Goal: Task Accomplishment & Management: Use online tool/utility

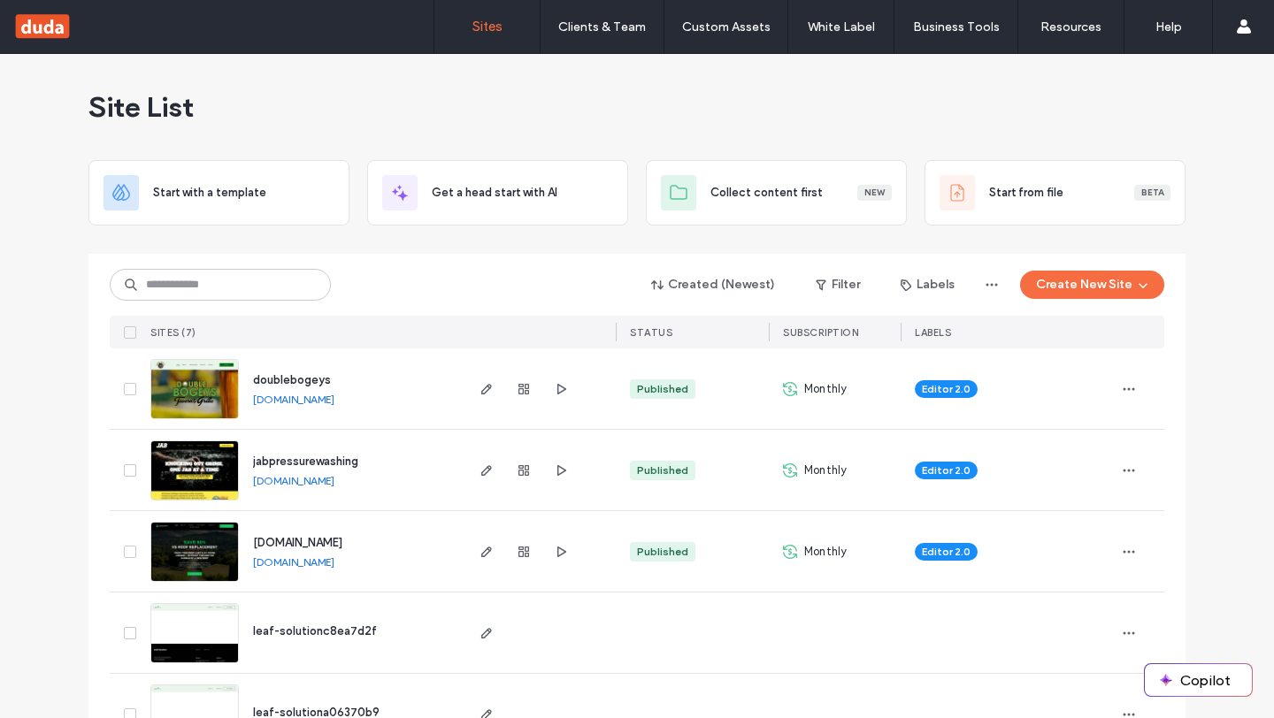
click at [235, 308] on div "Created (Newest) Filter Labels Create New Site SITES (7) STATUS SUBSCRIPTION LA…" at bounding box center [637, 301] width 1054 height 95
click at [234, 298] on input at bounding box center [220, 285] width 221 height 32
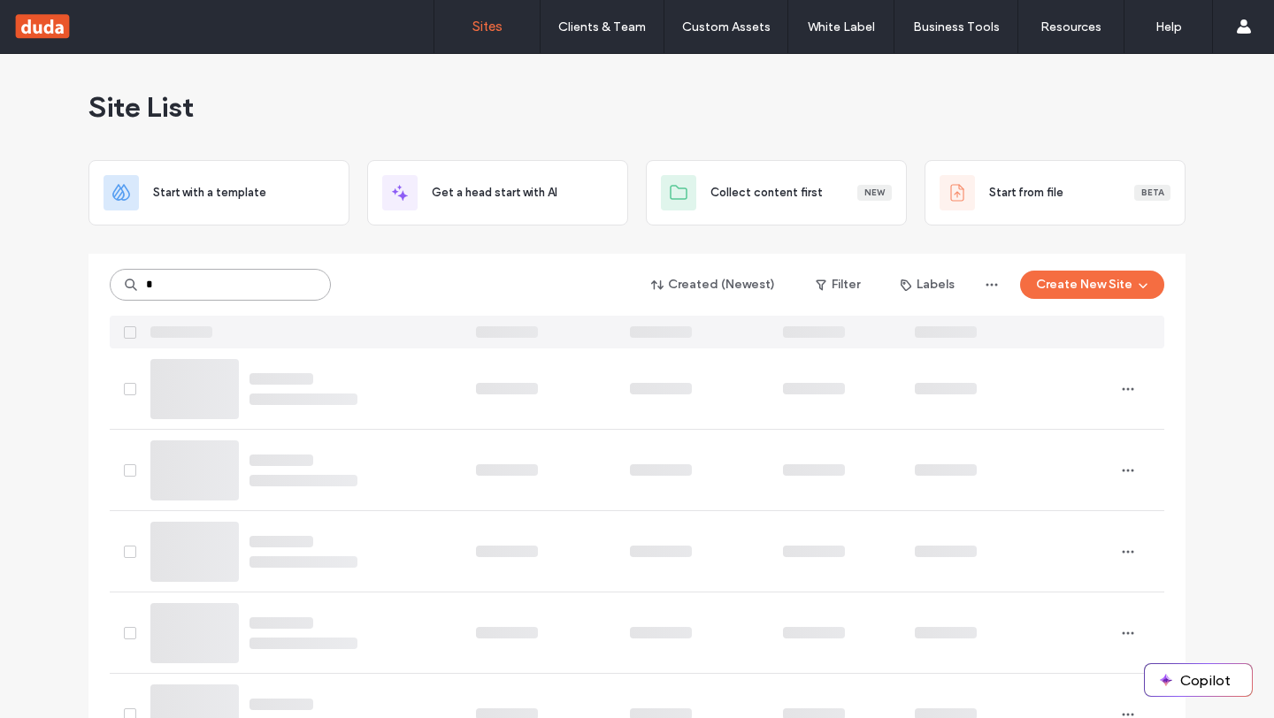
type input "*"
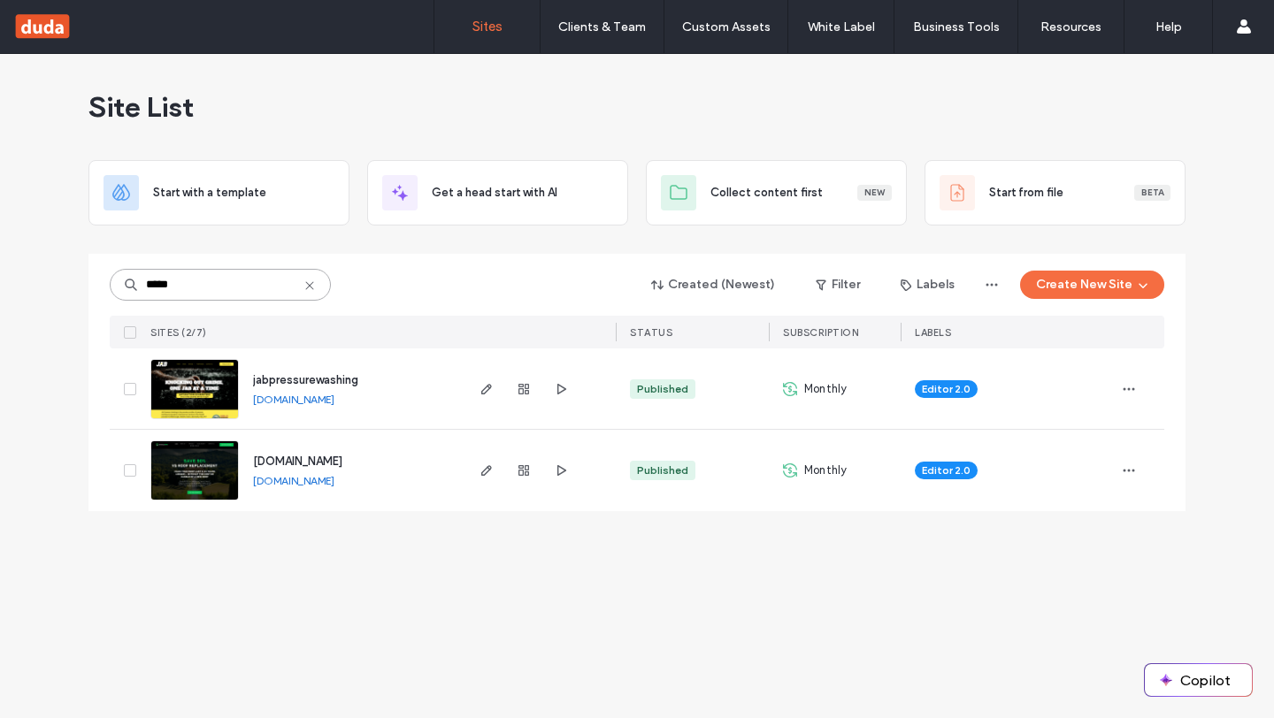
type input "*****"
click at [187, 464] on img at bounding box center [194, 501] width 87 height 120
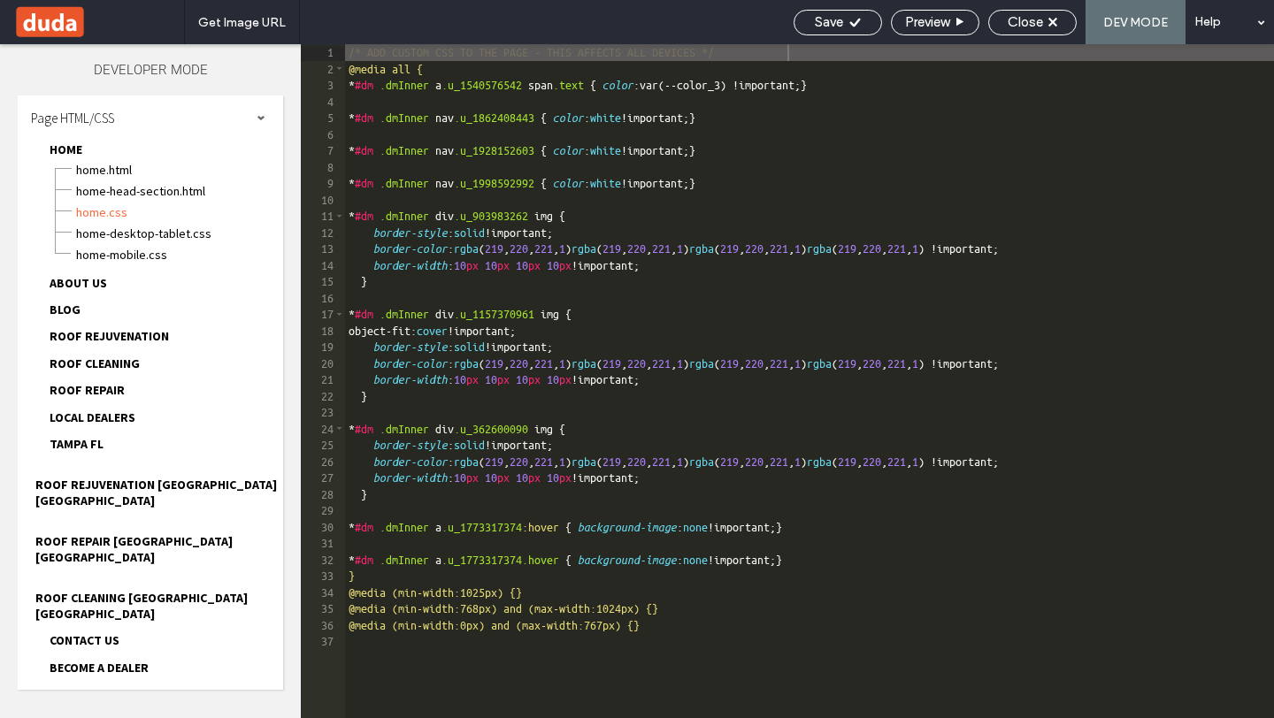
scroll to position [327, 0]
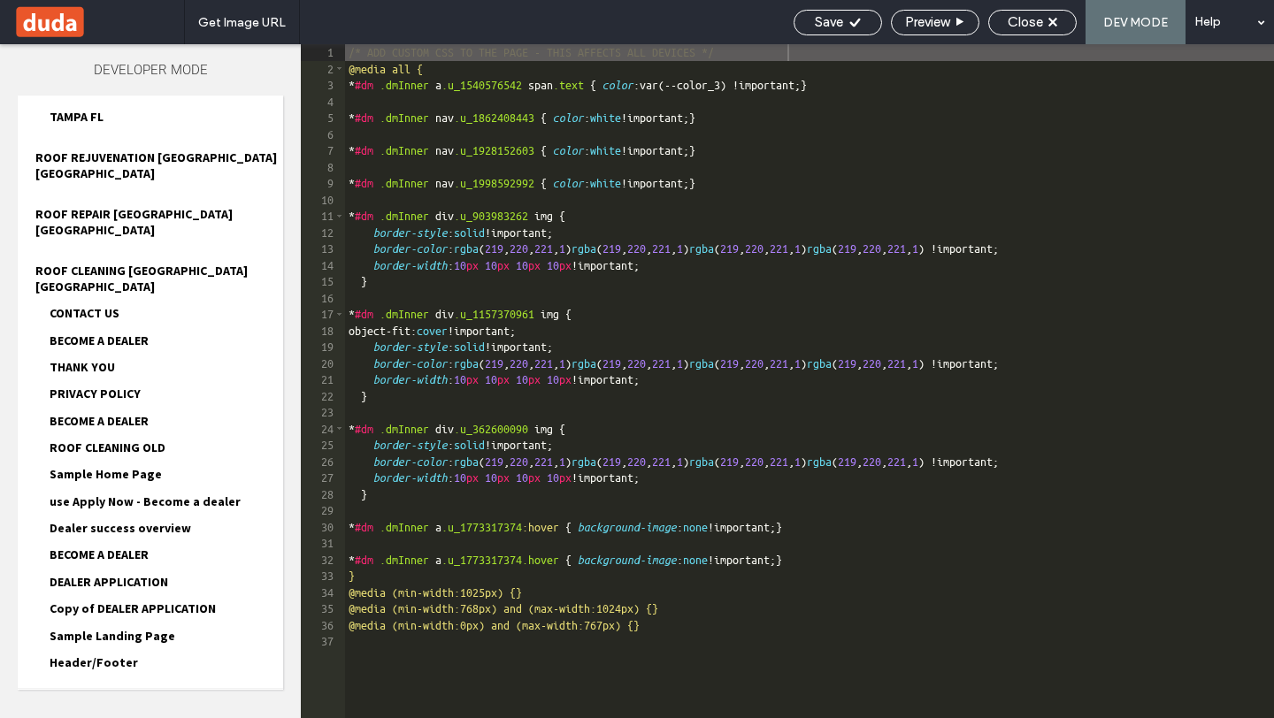
click at [147, 689] on div "Popups HTML/CSS" at bounding box center [150, 711] width 265 height 44
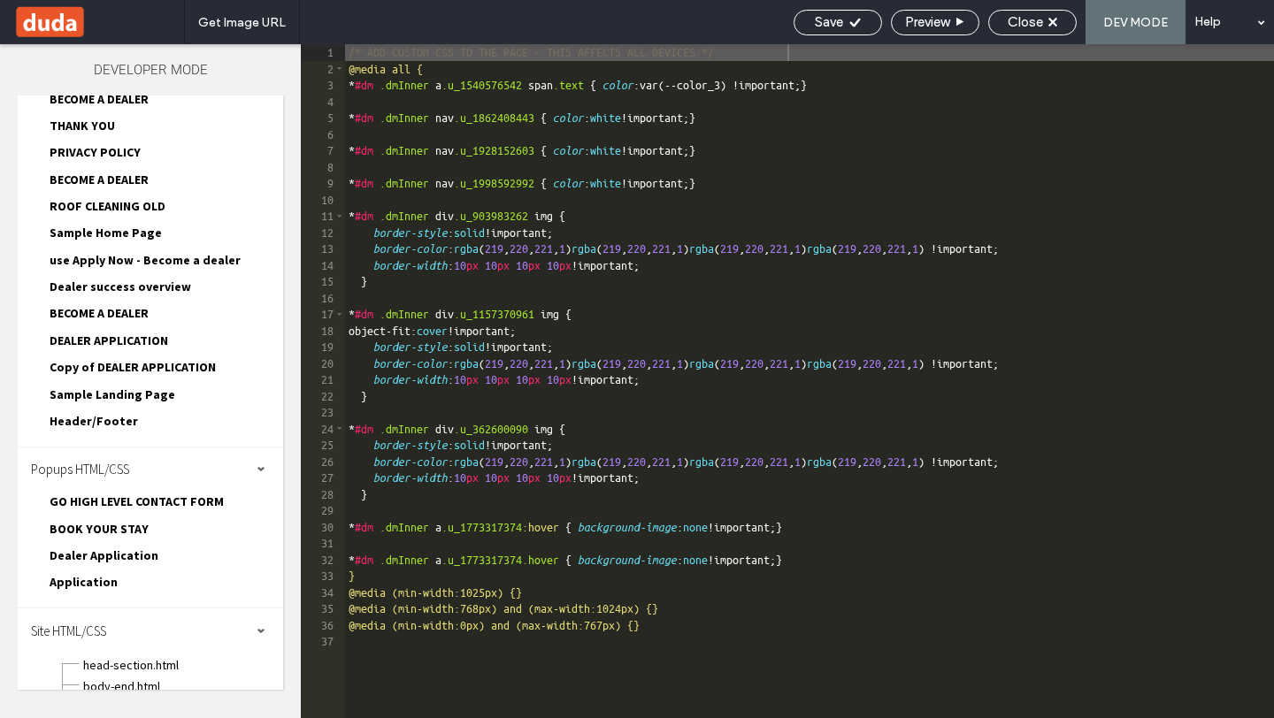
scroll to position [602, 0]
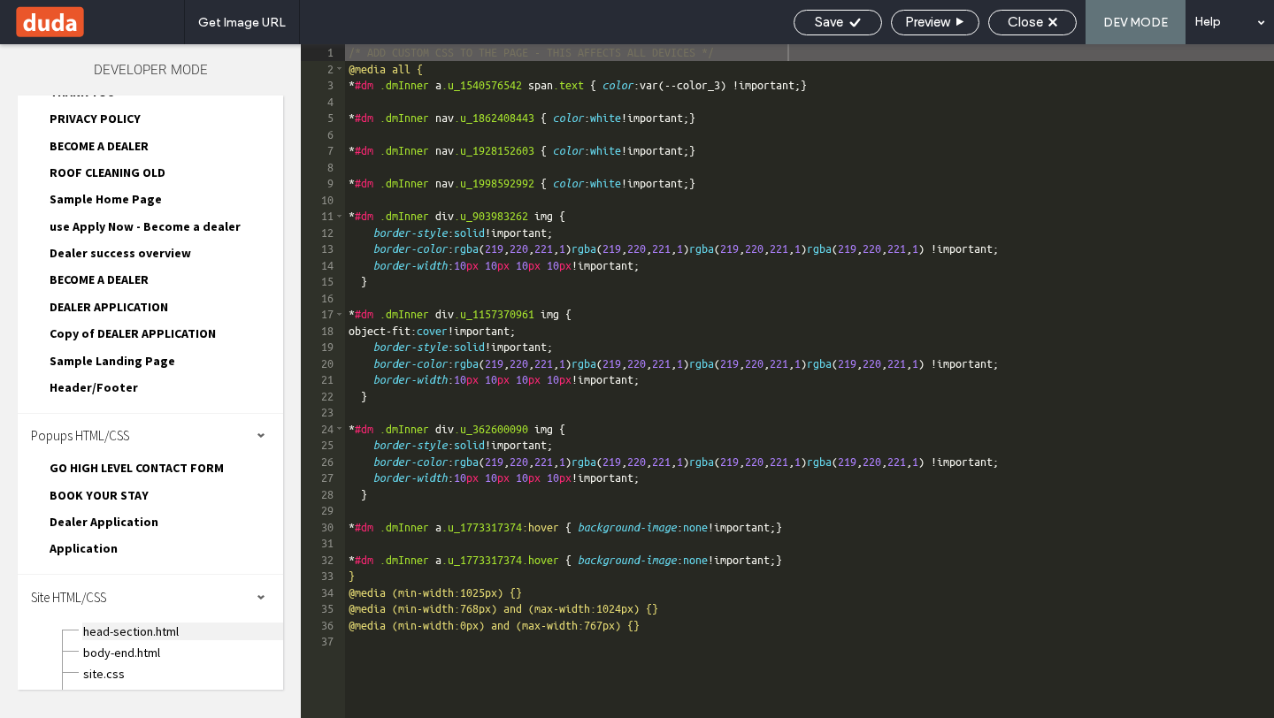
click at [142, 623] on span "head-section.html" at bounding box center [182, 632] width 201 height 18
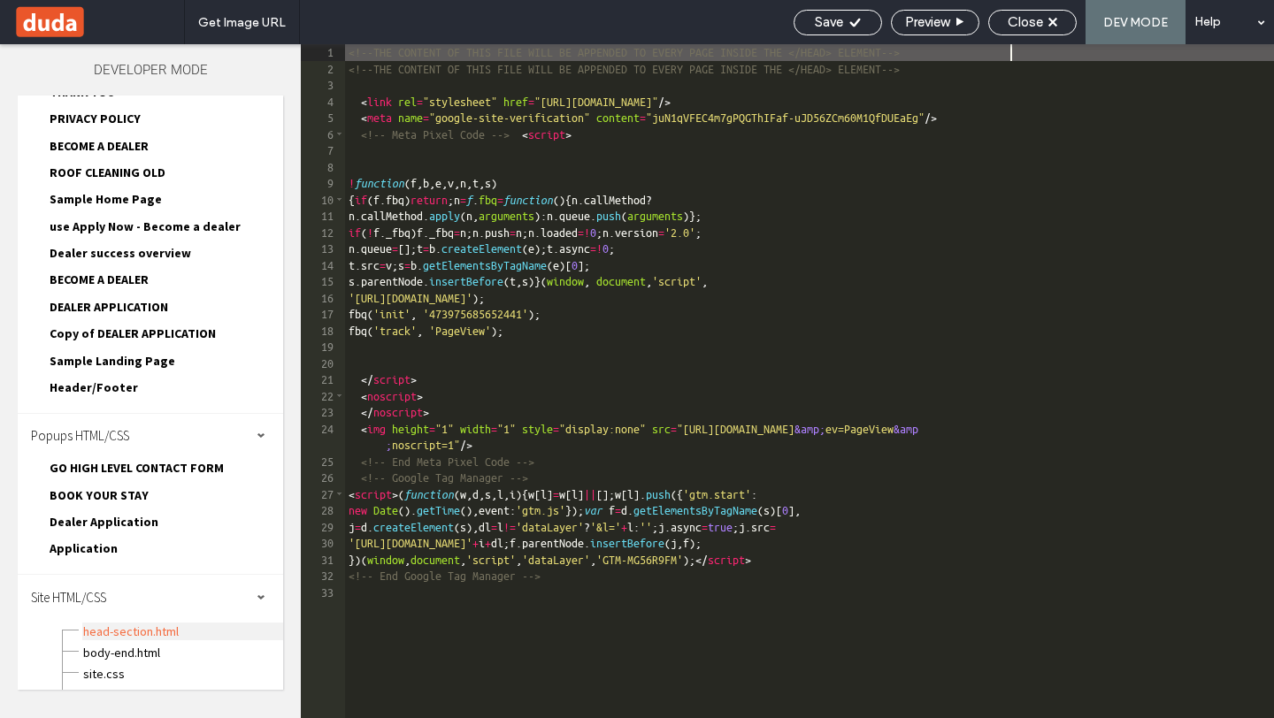
scroll to position [1, 0]
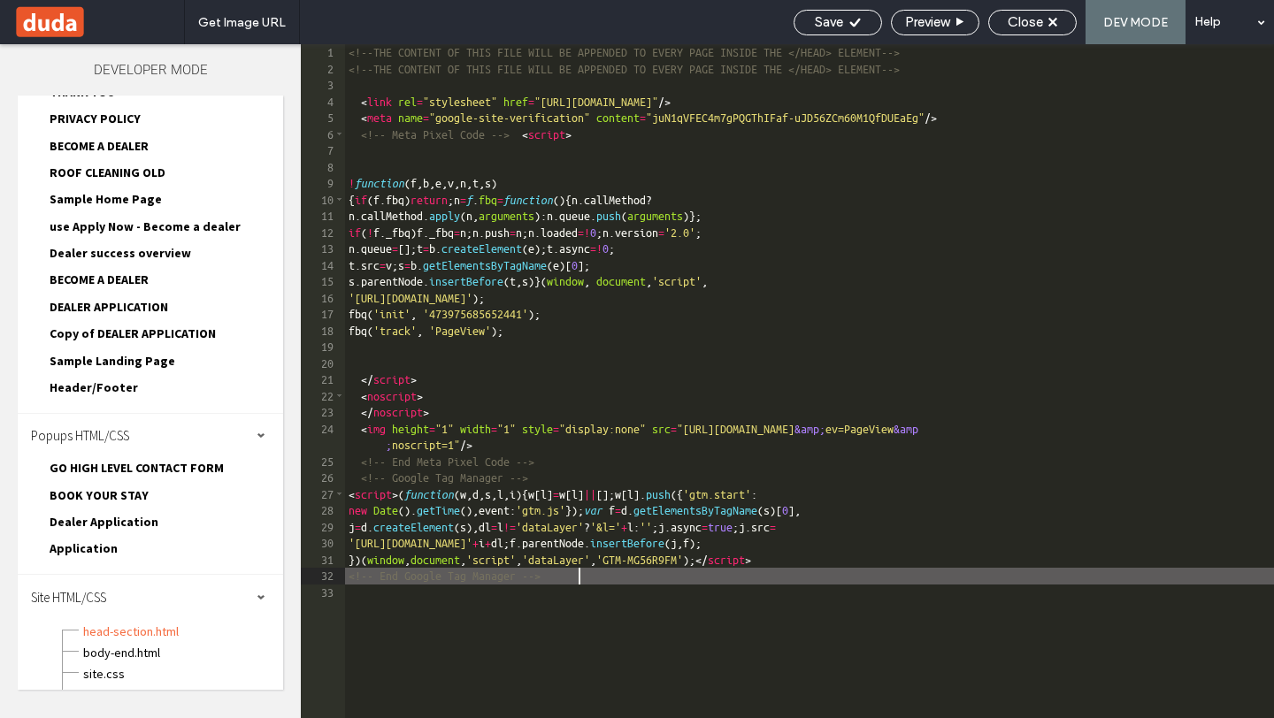
click at [615, 580] on div "<!--THE CONTENT OF THIS FILE WILL BE APPENDED TO EVERY PAGE INSIDE THE </HEAD> …" at bounding box center [809, 397] width 929 height 707
click at [636, 136] on div "<!--THE CONTENT OF THIS FILE WILL BE APPENDED TO EVERY PAGE INSIDE THE </HEAD> …" at bounding box center [809, 397] width 929 height 707
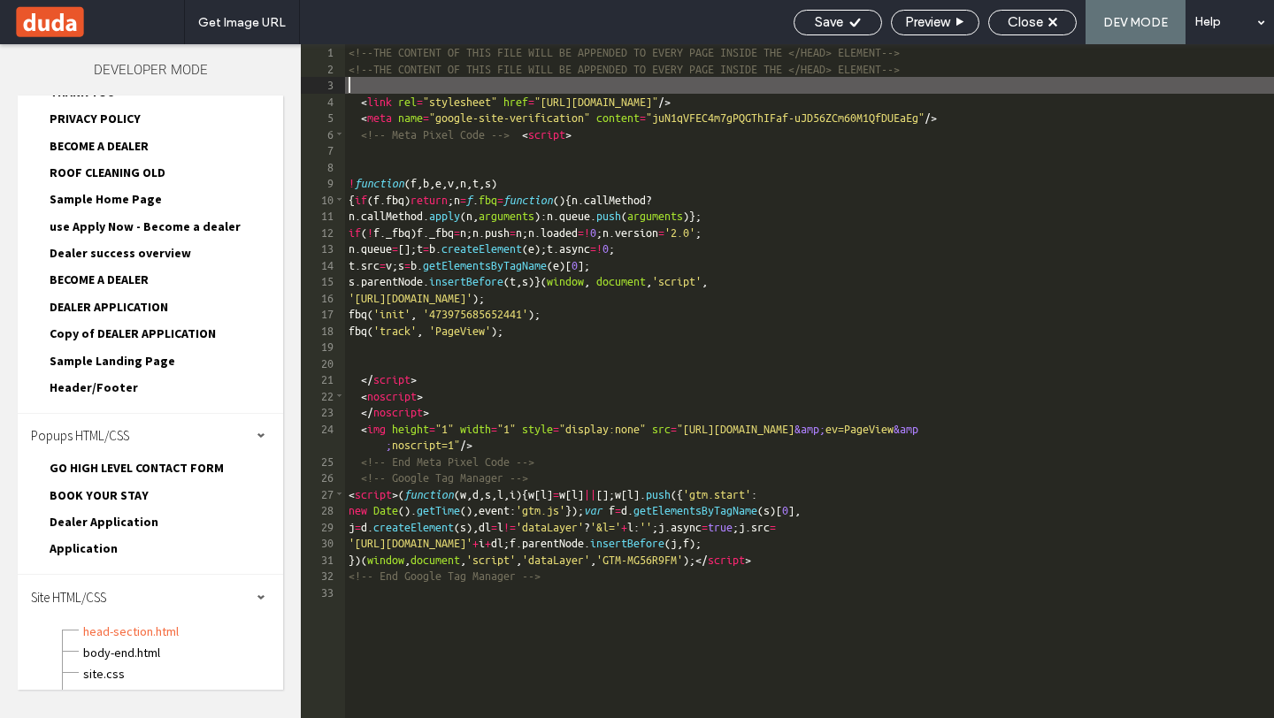
click at [371, 87] on div "<!--THE CONTENT OF THIS FILE WILL BE APPENDED TO EVERY PAGE INSIDE THE </HEAD> …" at bounding box center [809, 397] width 929 height 707
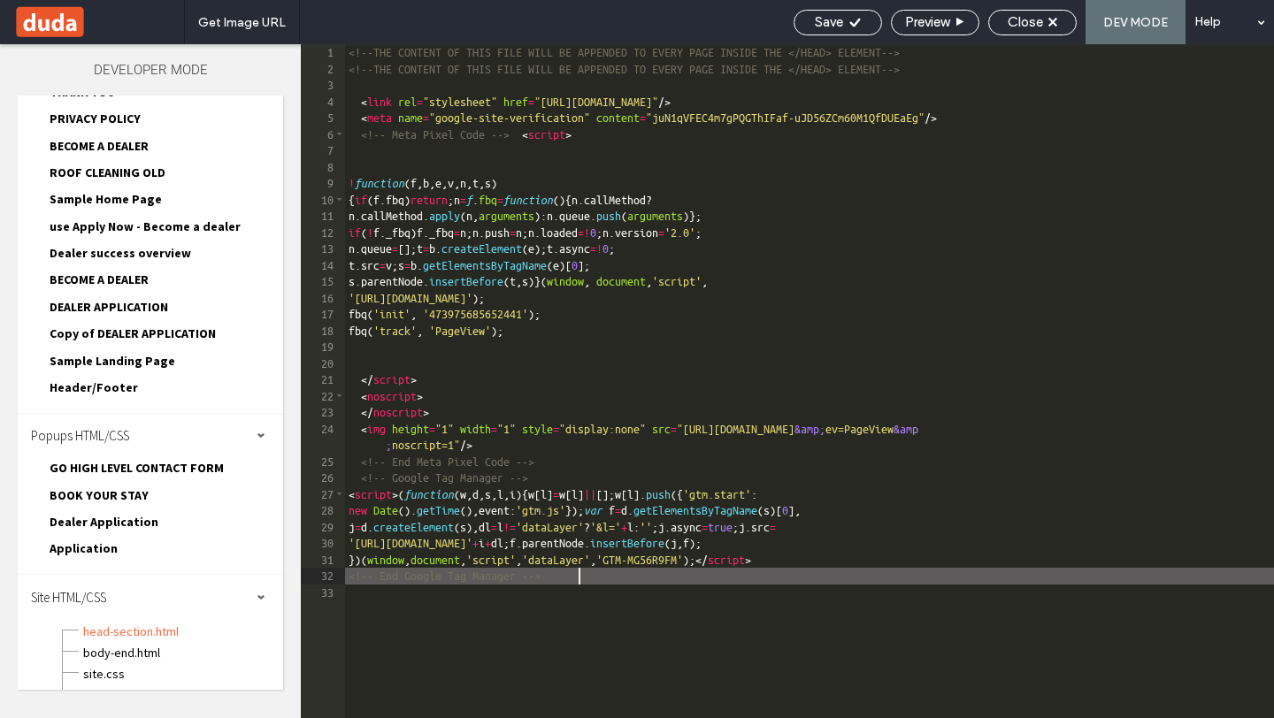
click at [610, 584] on div "<!--THE CONTENT OF THIS FILE WILL BE APPENDED TO EVERY PAGE INSIDE THE </HEAD> …" at bounding box center [809, 397] width 929 height 707
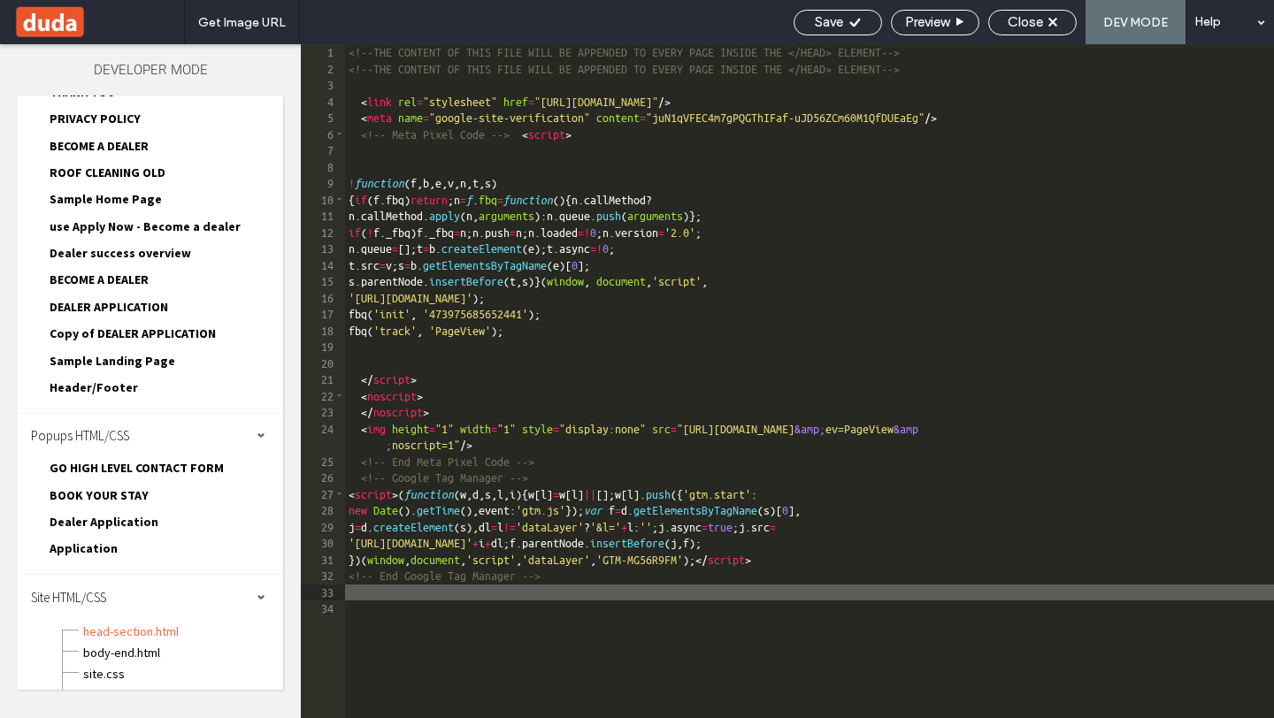
type textarea "**"
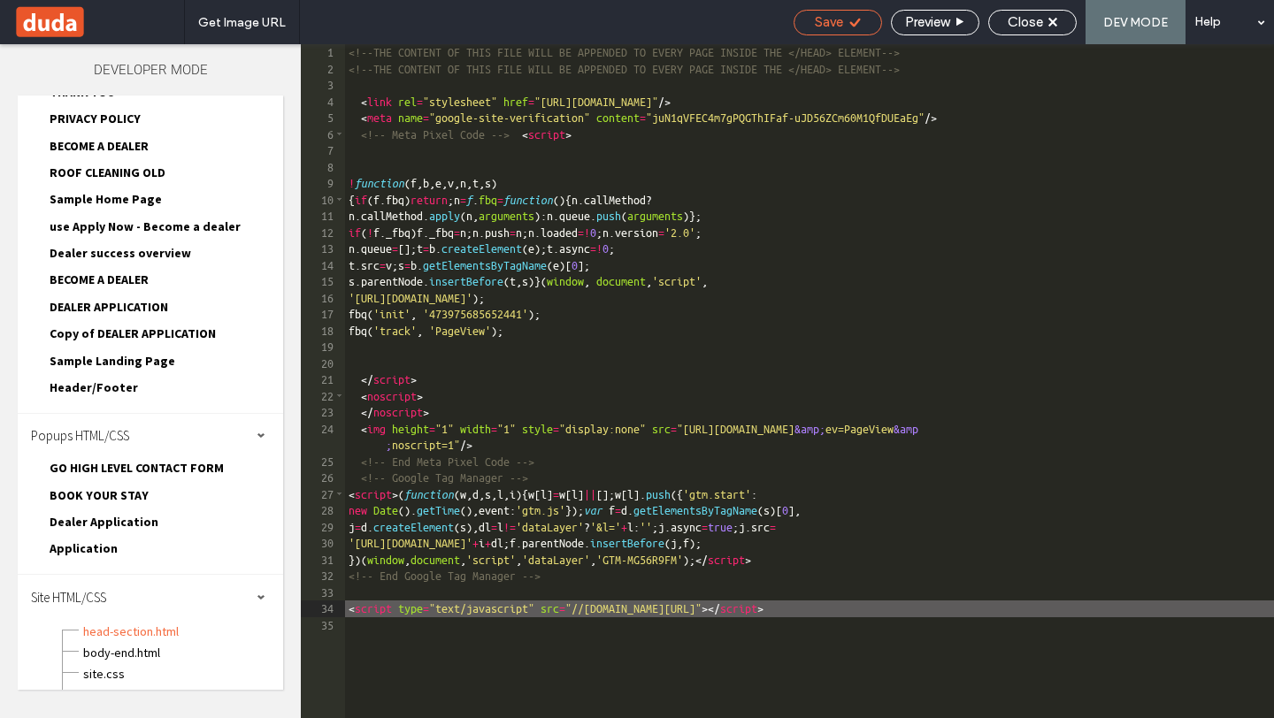
click at [821, 28] on span "Save" at bounding box center [829, 22] width 28 height 16
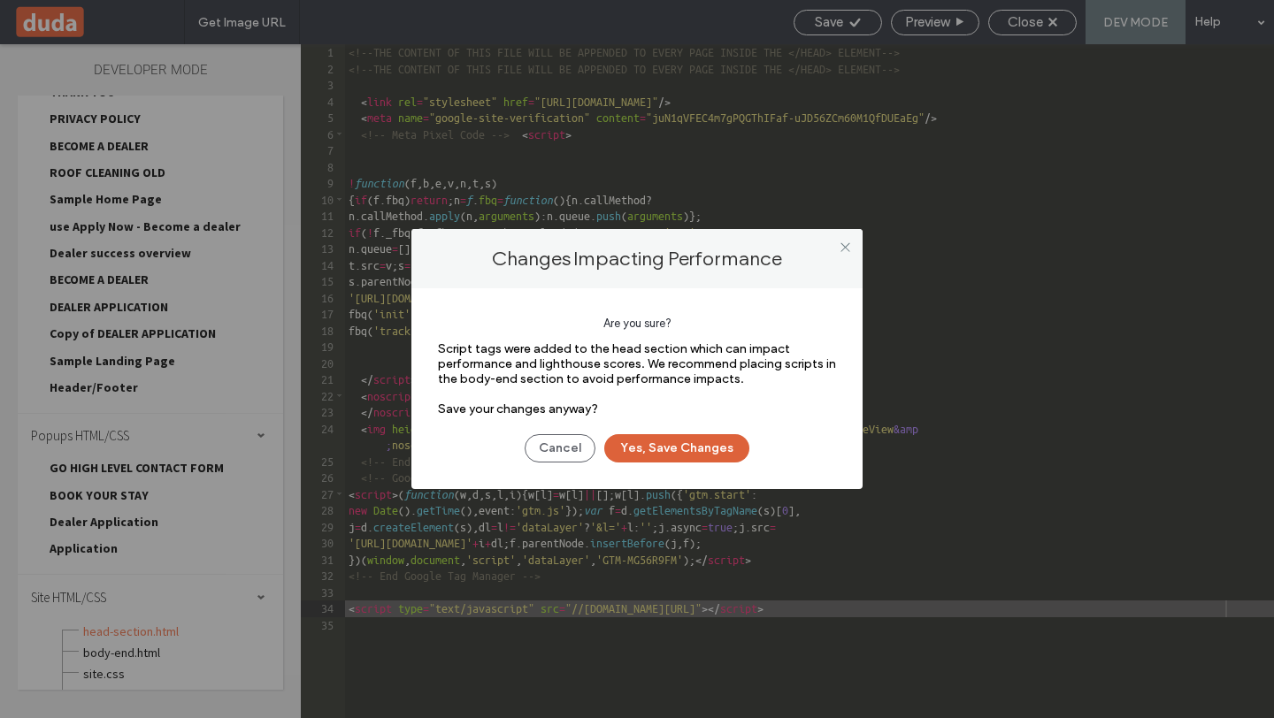
click at [643, 450] on button "Yes, Save Changes" at bounding box center [676, 448] width 145 height 28
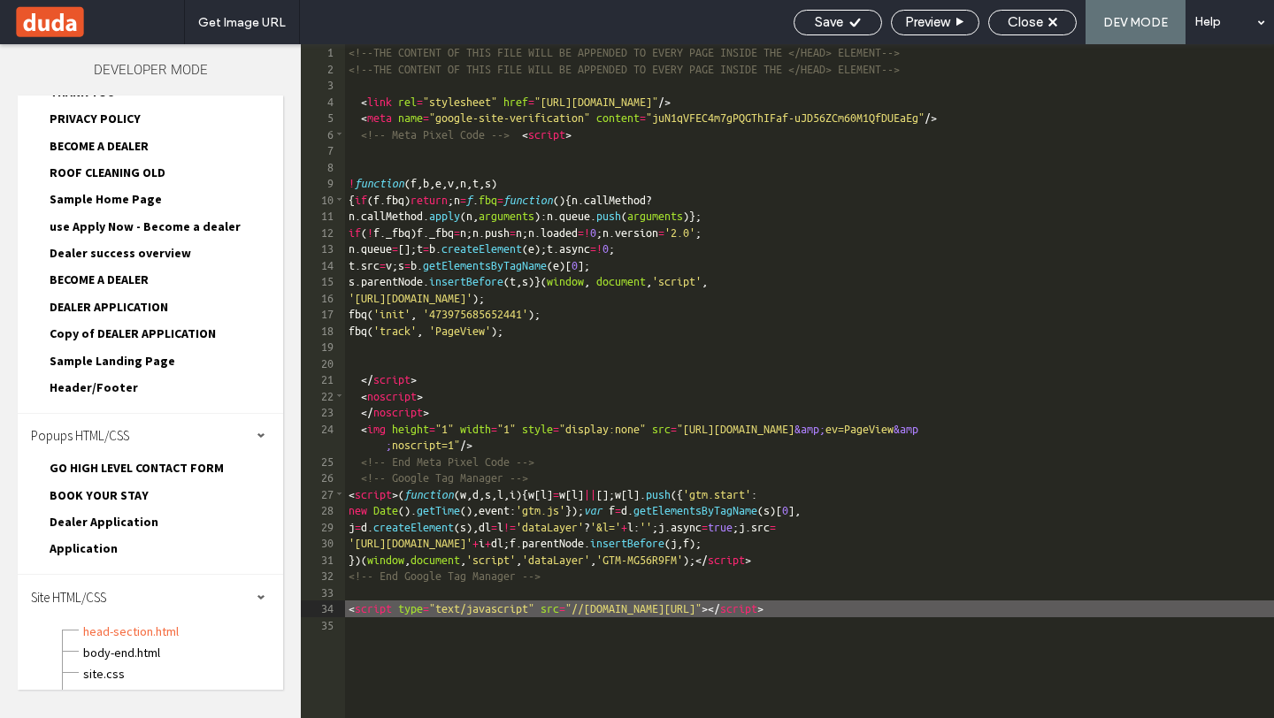
scroll to position [0, 0]
click at [831, 21] on span "Save" at bounding box center [829, 22] width 28 height 16
click at [1051, 22] on use at bounding box center [1052, 22] width 9 height 9
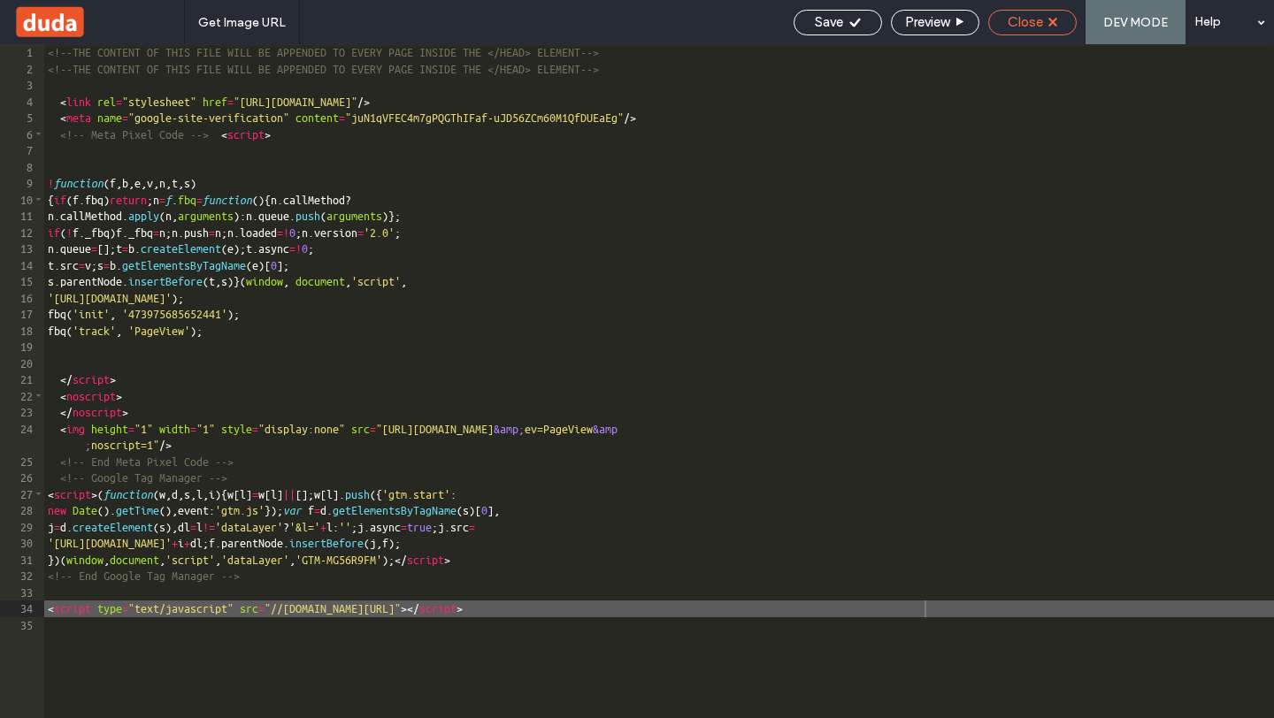
scroll to position [558, 0]
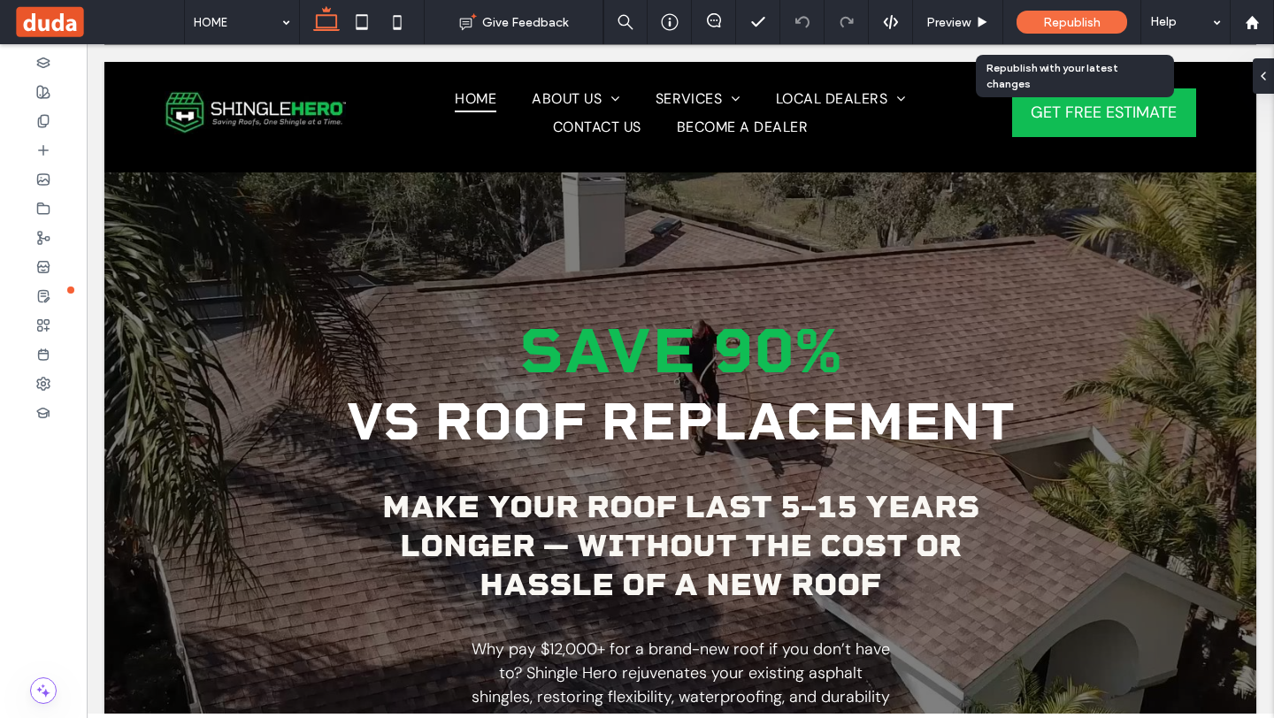
click at [1051, 23] on span "Republish" at bounding box center [1071, 22] width 57 height 15
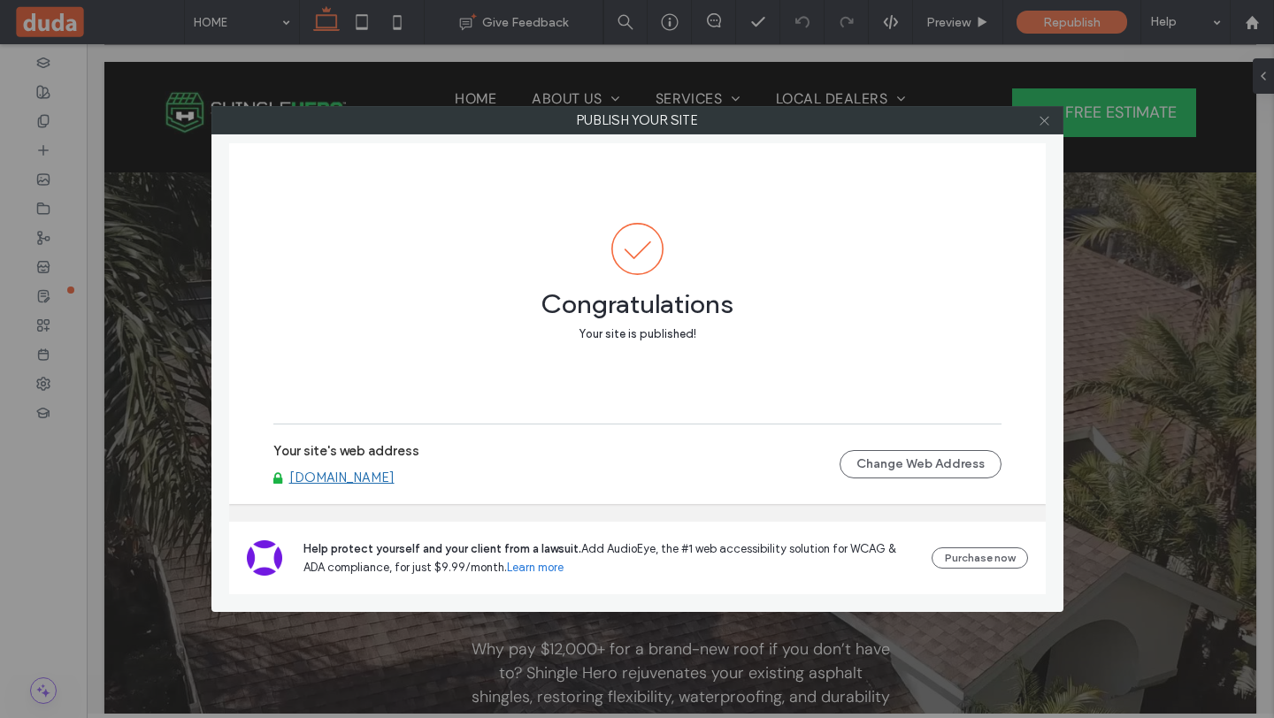
click at [1042, 126] on icon at bounding box center [1043, 120] width 13 height 13
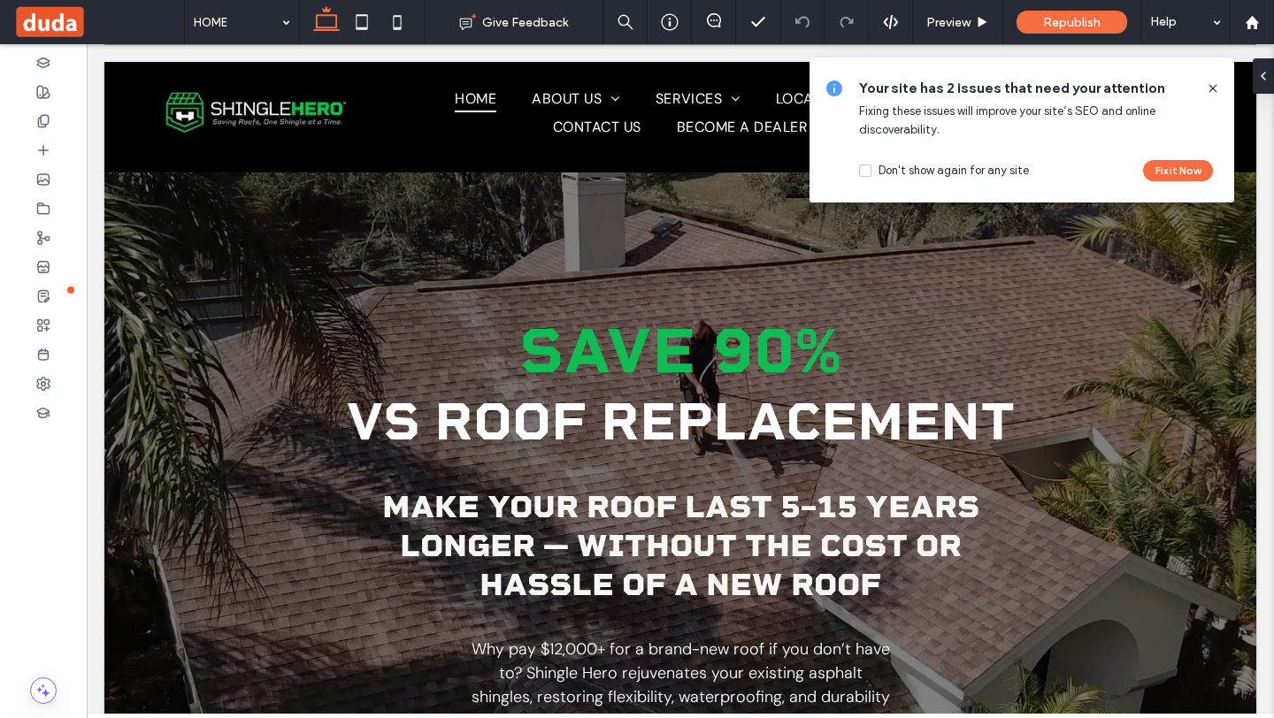
click at [1220, 88] on div "Your site has 2 issues that need your attention Fixing these issues will improv…" at bounding box center [1021, 129] width 425 height 145
click at [1214, 89] on use at bounding box center [1212, 88] width 8 height 8
